Goal: Task Accomplishment & Management: Manage account settings

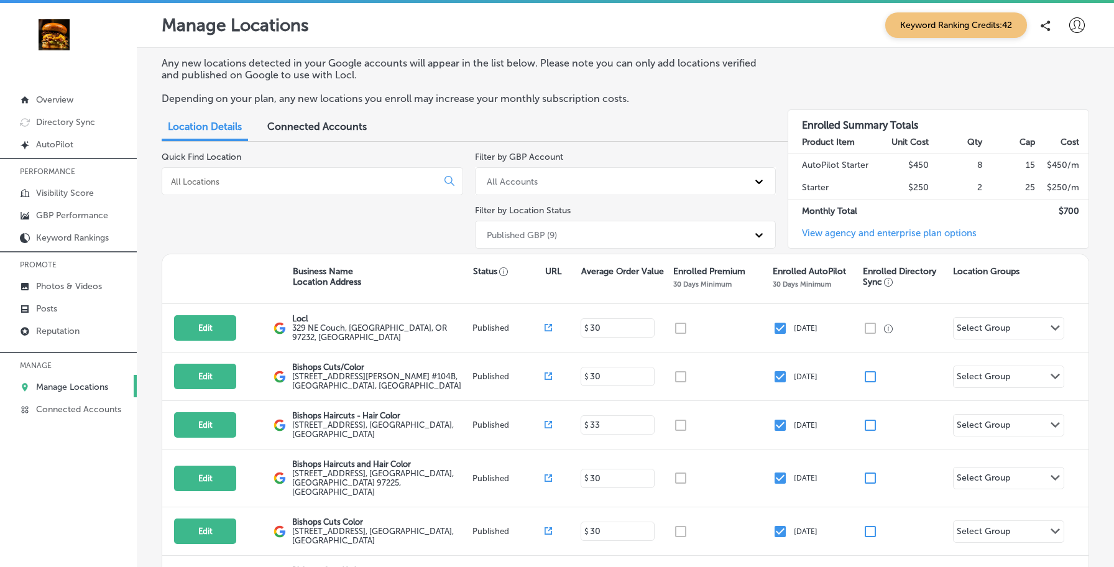
click at [1086, 25] on div at bounding box center [1076, 25] width 25 height 25
click at [1061, 65] on p "My Account" at bounding box center [1059, 70] width 56 height 15
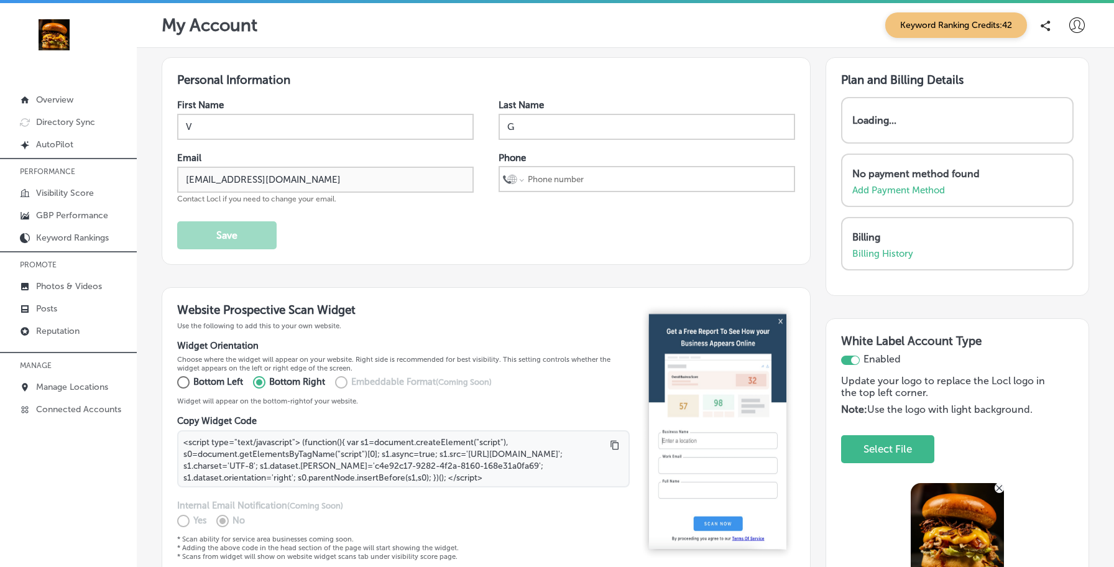
select select "US"
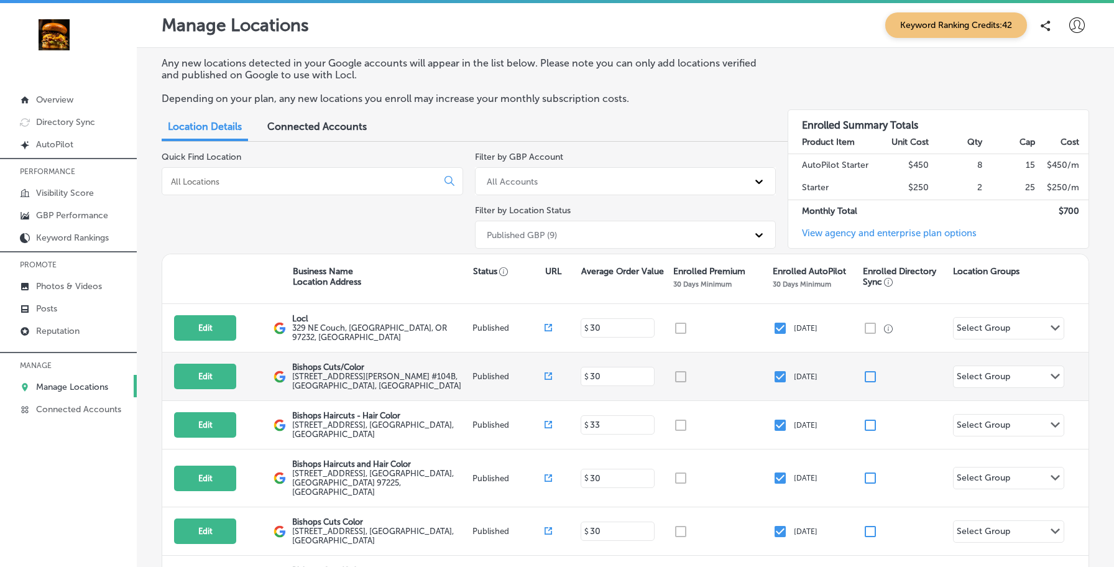
scroll to position [71, 0]
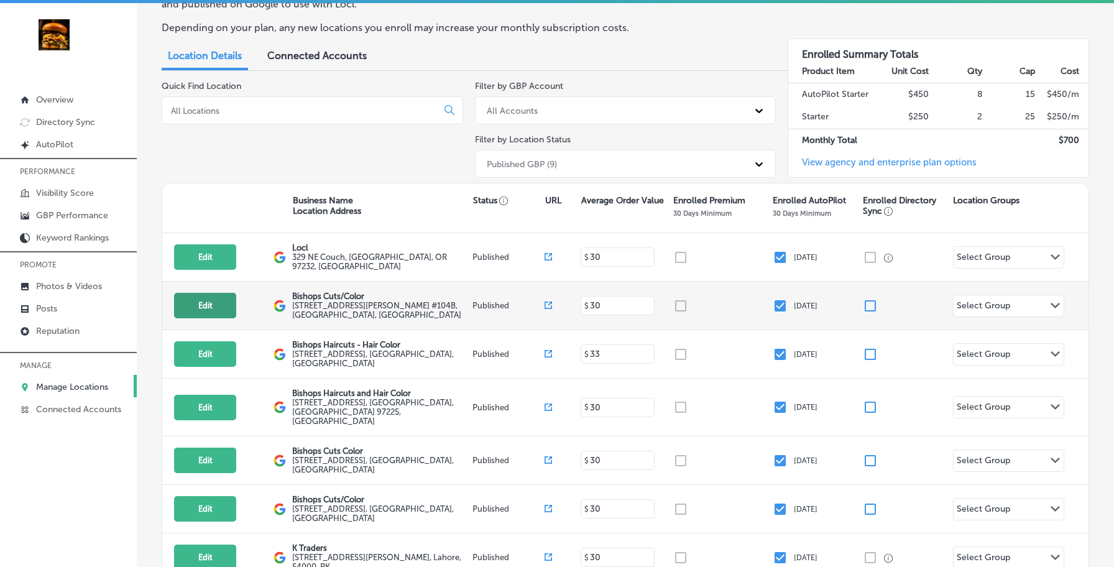
click at [219, 306] on button "Edit" at bounding box center [205, 305] width 62 height 25
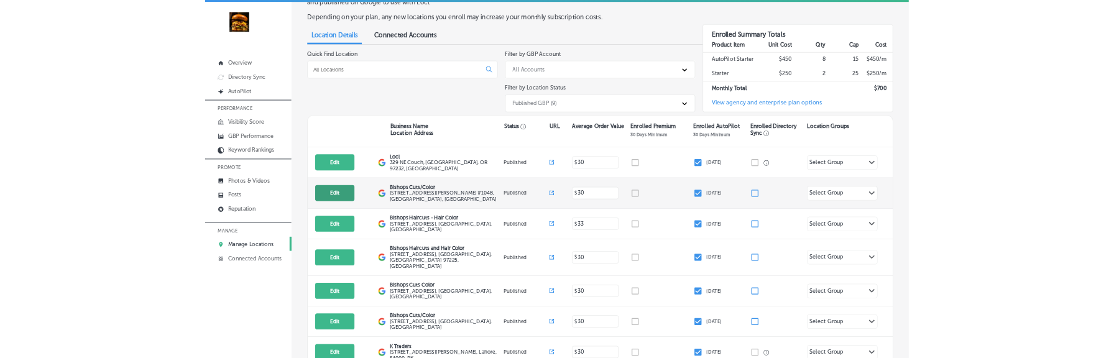
scroll to position [93, 0]
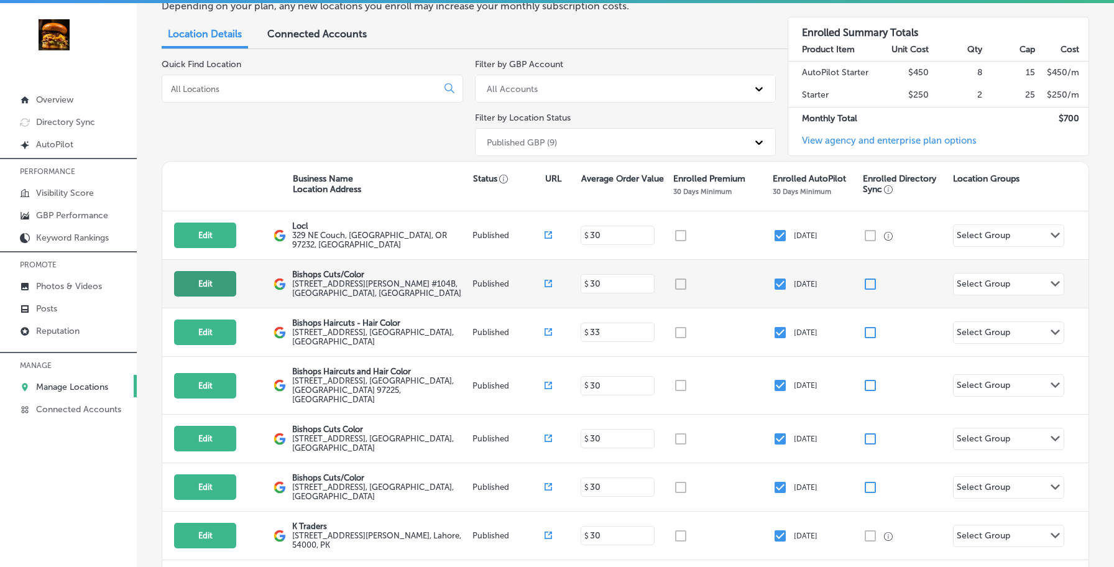
select select "US"
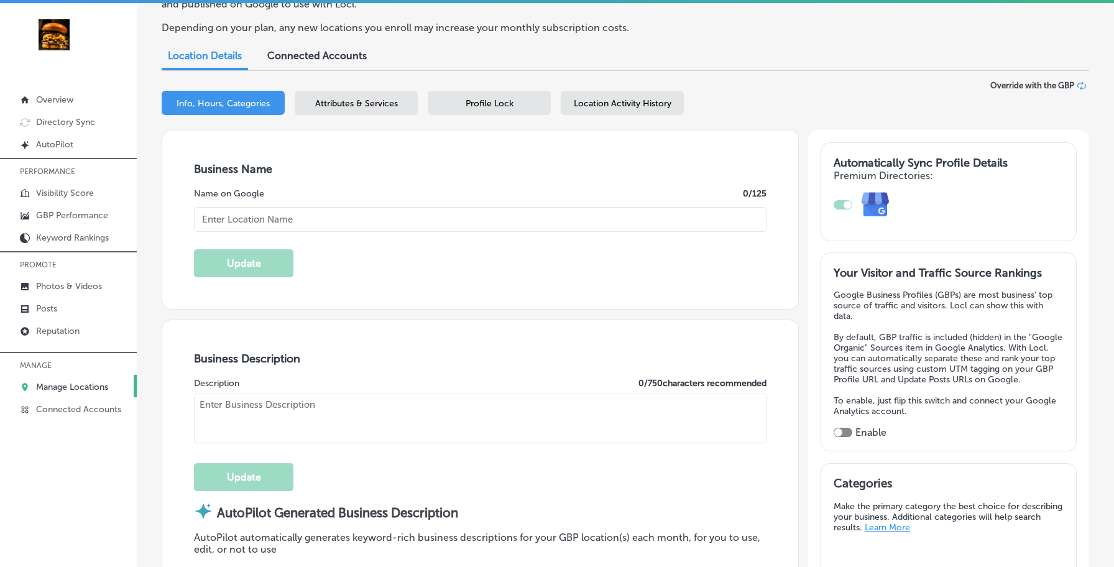
type input "Bishops Cuts/Color"
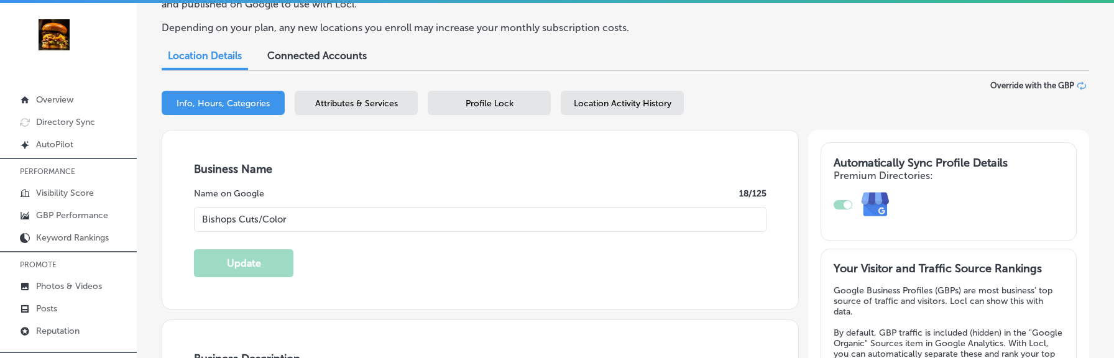
type textarea "Experience the difference at Bishops Cuts/Color, where expert barbers and styli…"
click at [630, 102] on span "Location Activity History" at bounding box center [623, 103] width 98 height 11
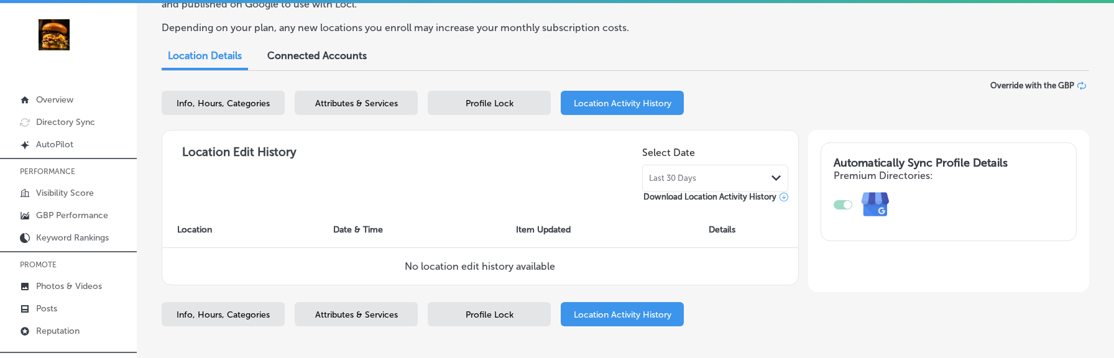
click at [661, 178] on span "Last 30 Days" at bounding box center [672, 178] width 47 height 10
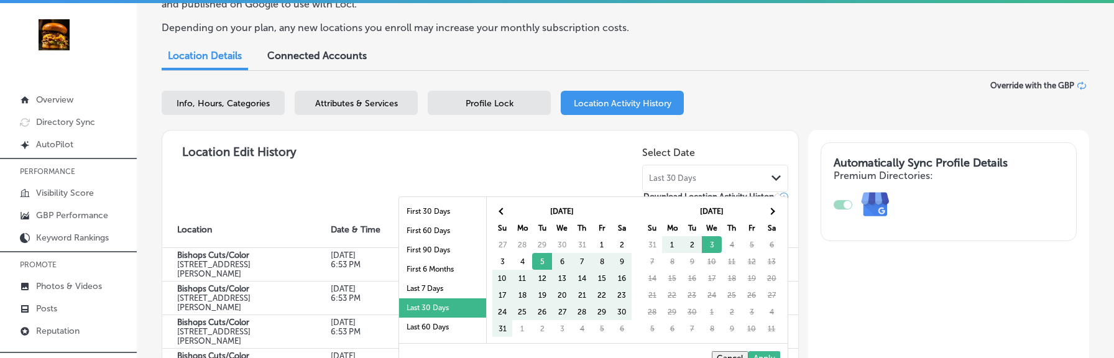
scroll to position [72, 0]
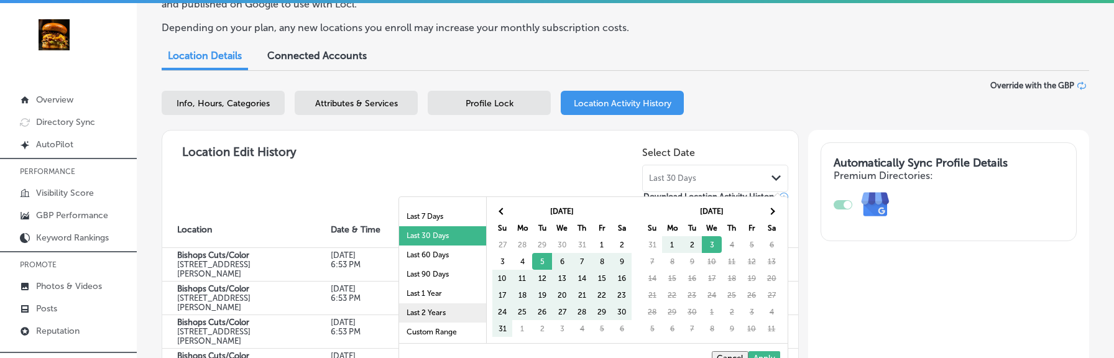
click at [429, 311] on li "Last 2 Years" at bounding box center [442, 312] width 87 height 19
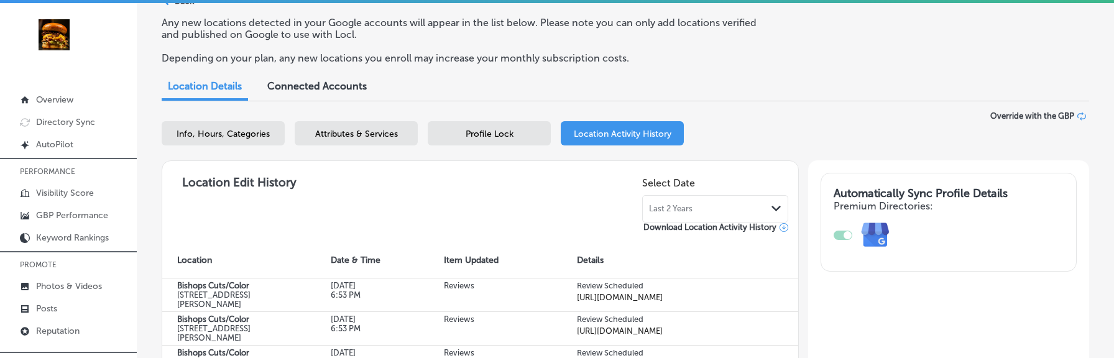
scroll to position [0, 0]
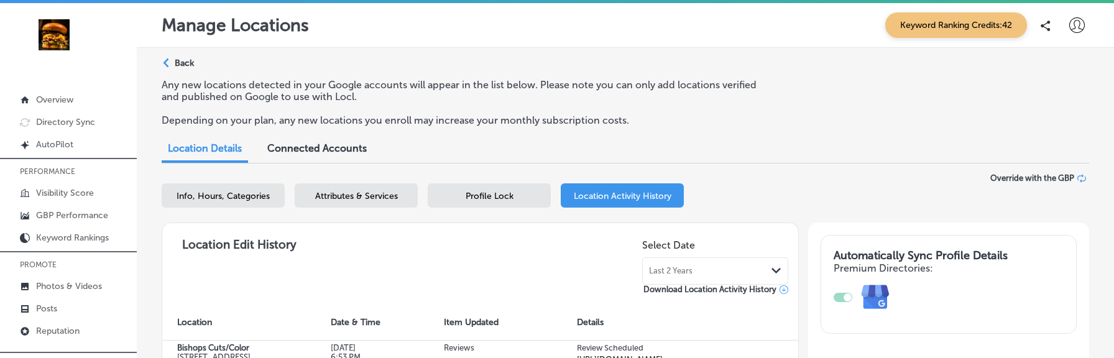
click at [169, 66] on div "Path Created with Sketch." at bounding box center [168, 63] width 10 height 10
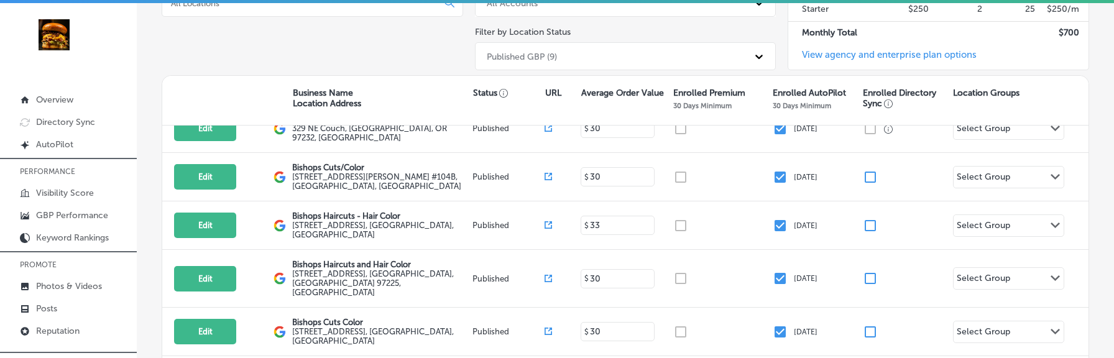
scroll to position [33, 0]
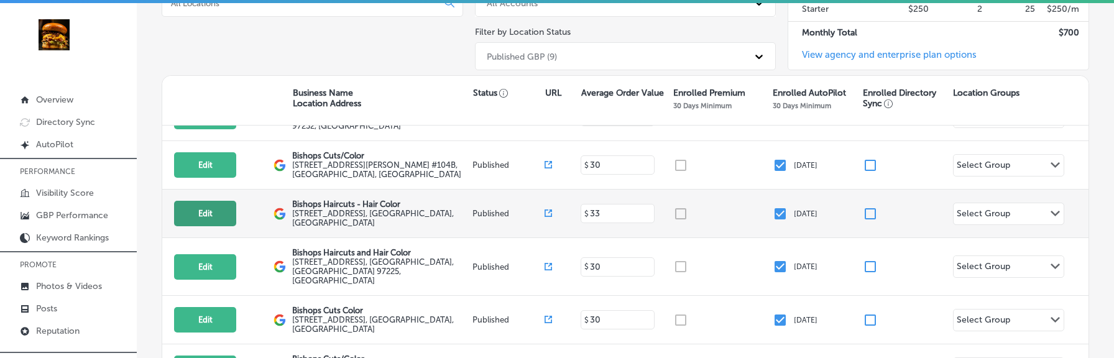
click at [219, 209] on button "Edit" at bounding box center [205, 213] width 62 height 25
select select "US"
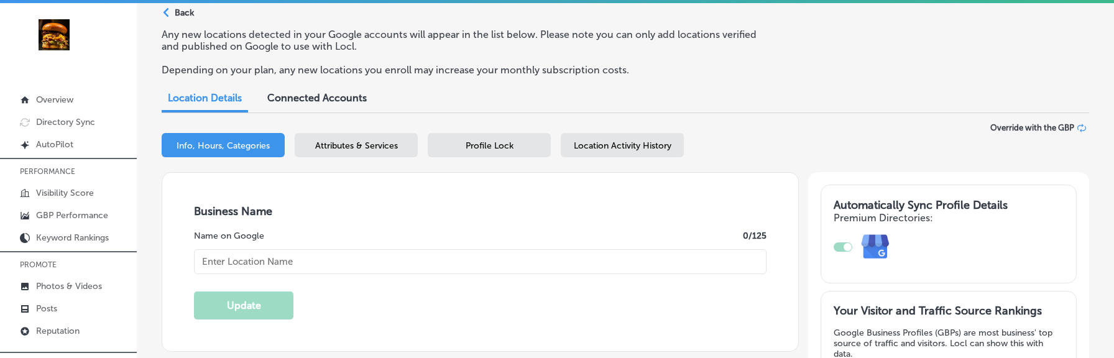
scroll to position [50, 0]
click at [604, 150] on span "Location Activity History" at bounding box center [623, 146] width 98 height 11
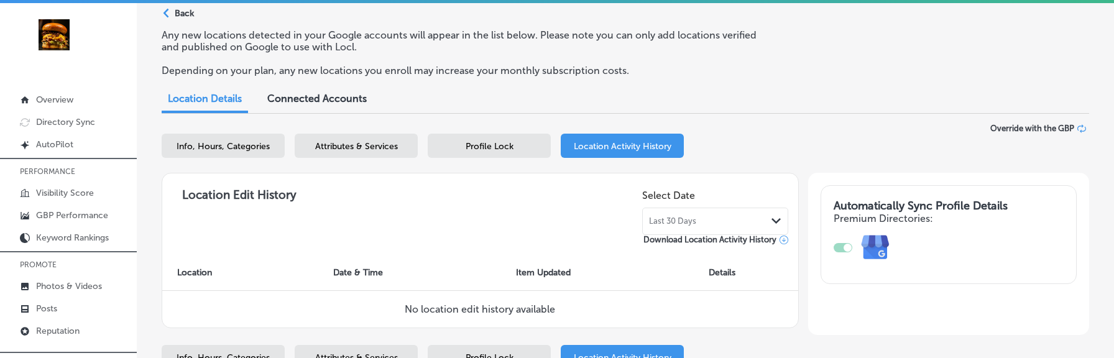
click at [654, 229] on div "Last 30 Days Path Created with Sketch." at bounding box center [715, 221] width 146 height 27
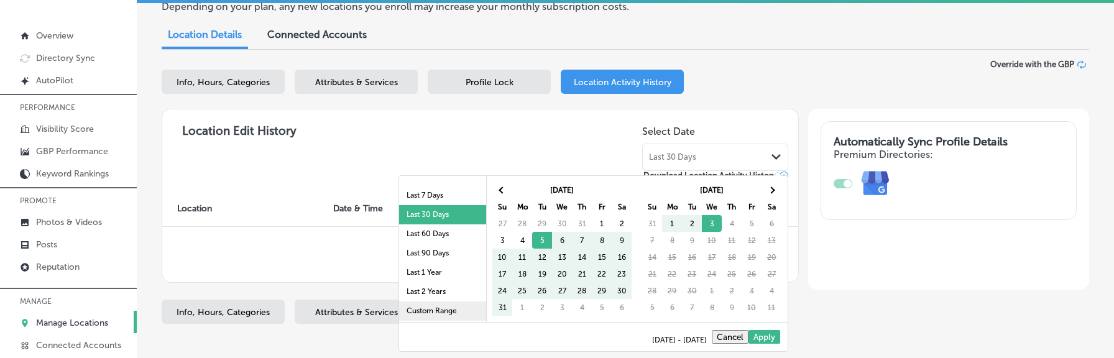
scroll to position [65, 0]
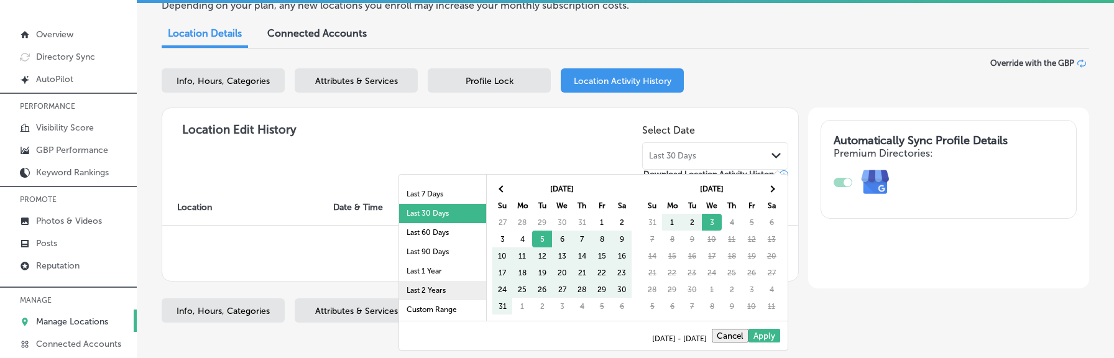
click at [434, 288] on li "Last 2 Years" at bounding box center [442, 290] width 87 height 19
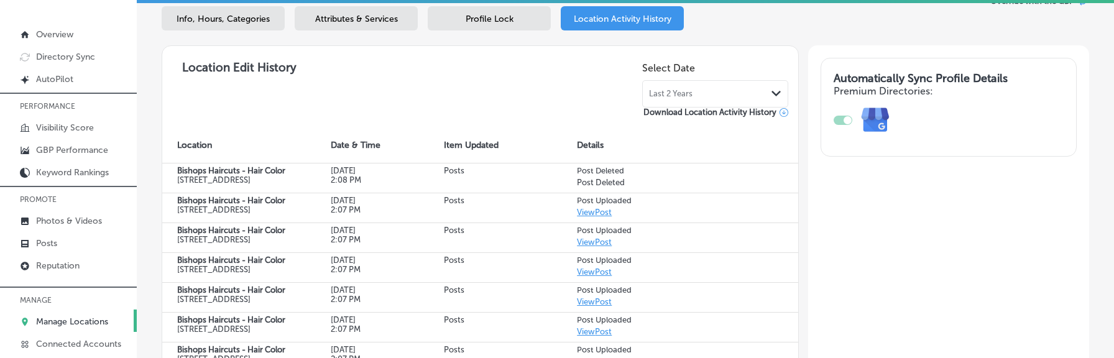
click at [88, 322] on p "Manage Locations" at bounding box center [72, 321] width 72 height 11
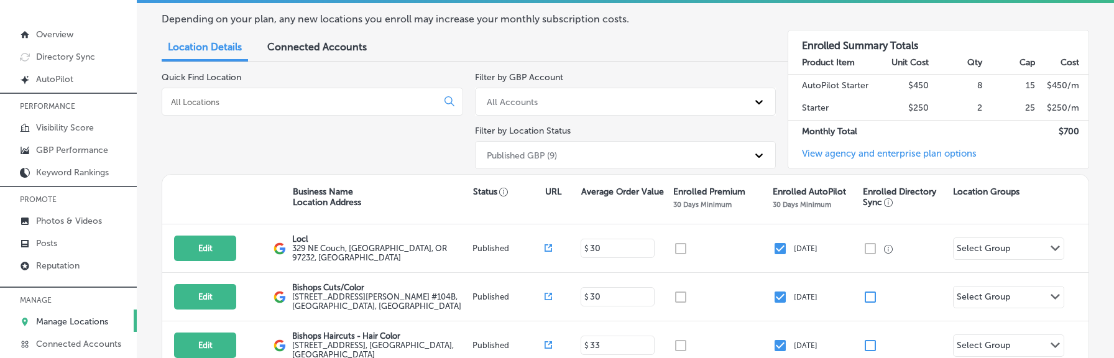
scroll to position [90, 0]
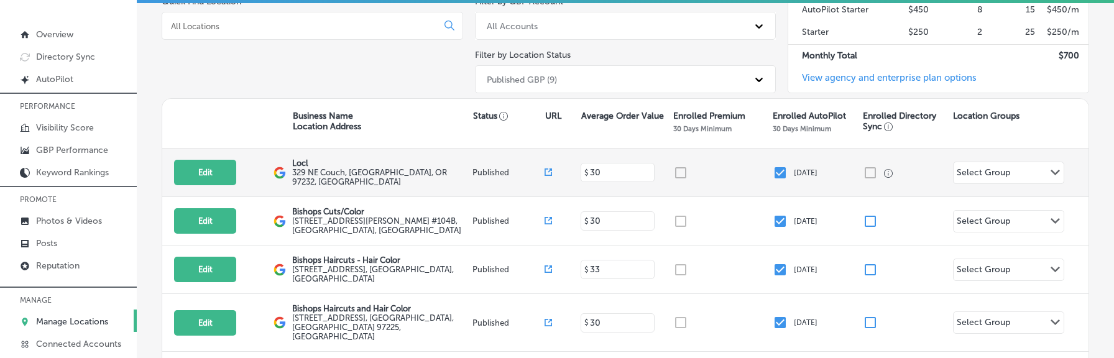
click at [237, 178] on div "Edit This location is not published yet." at bounding box center [223, 172] width 99 height 25
click at [215, 173] on button "Edit" at bounding box center [205, 172] width 62 height 25
select select "US"
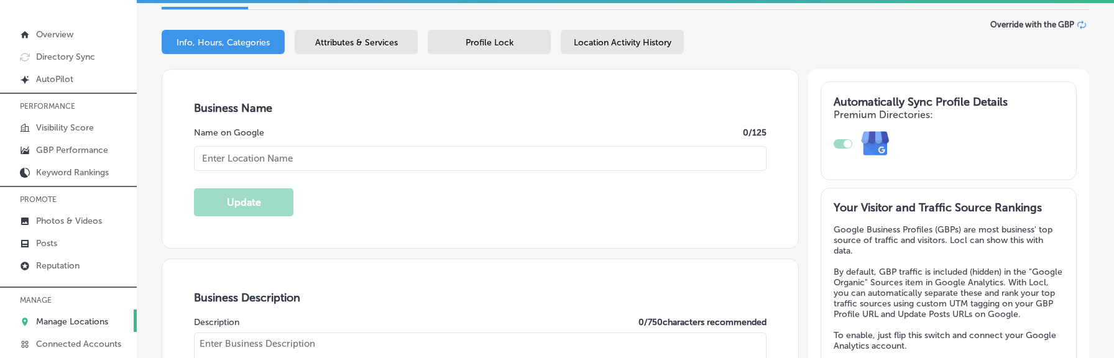
scroll to position [88, 0]
click at [625, 47] on span "Location Activity History" at bounding box center [623, 43] width 98 height 11
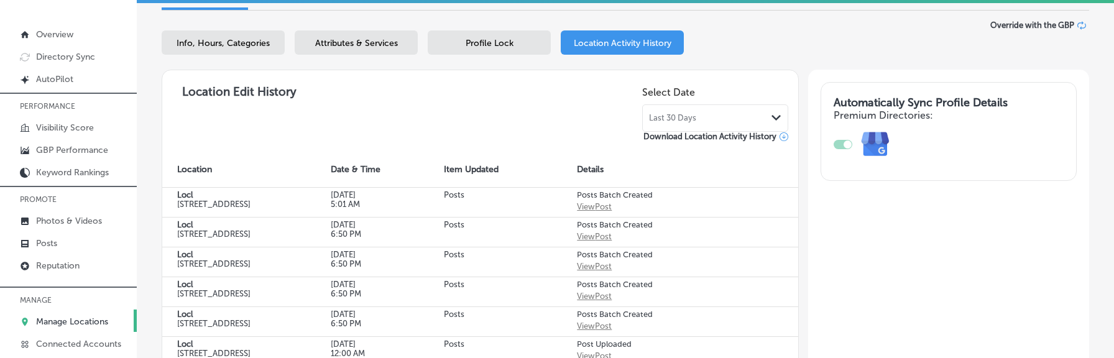
click at [677, 117] on span "Last 30 Days" at bounding box center [672, 118] width 47 height 10
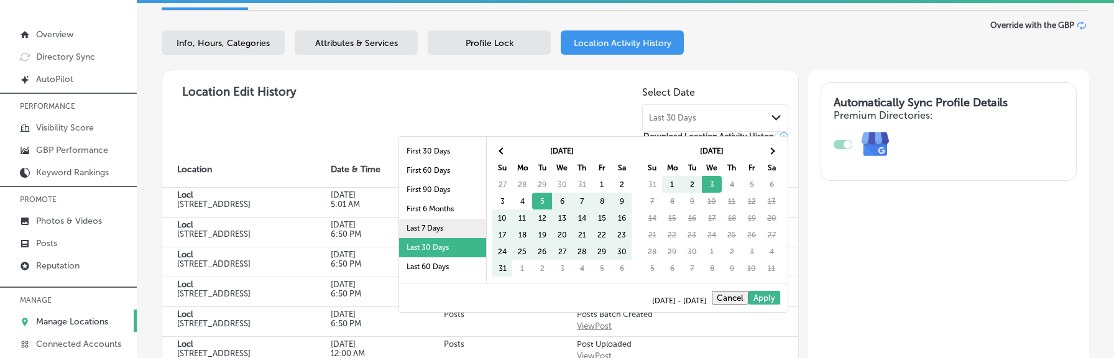
scroll to position [72, 0]
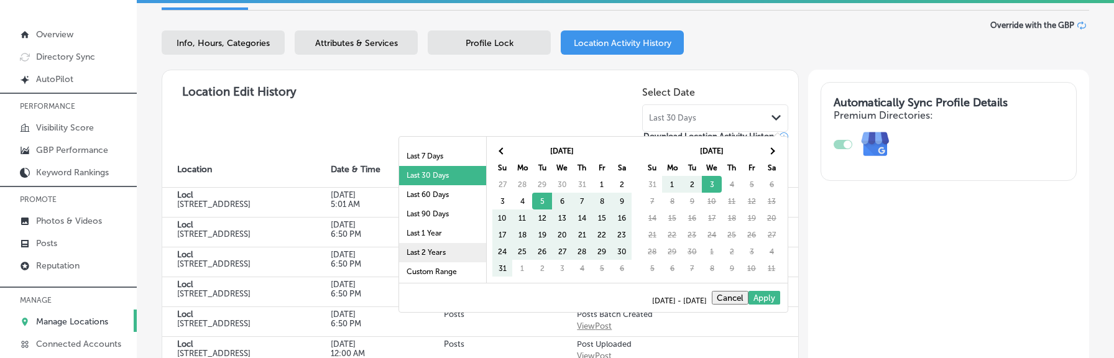
click at [448, 257] on li "Last 2 Years" at bounding box center [442, 252] width 87 height 19
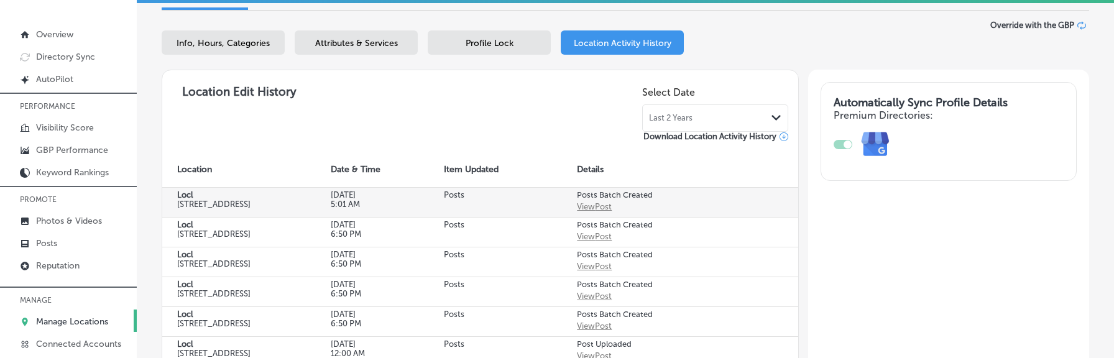
scroll to position [0, 0]
